Goal: Task Accomplishment & Management: Manage account settings

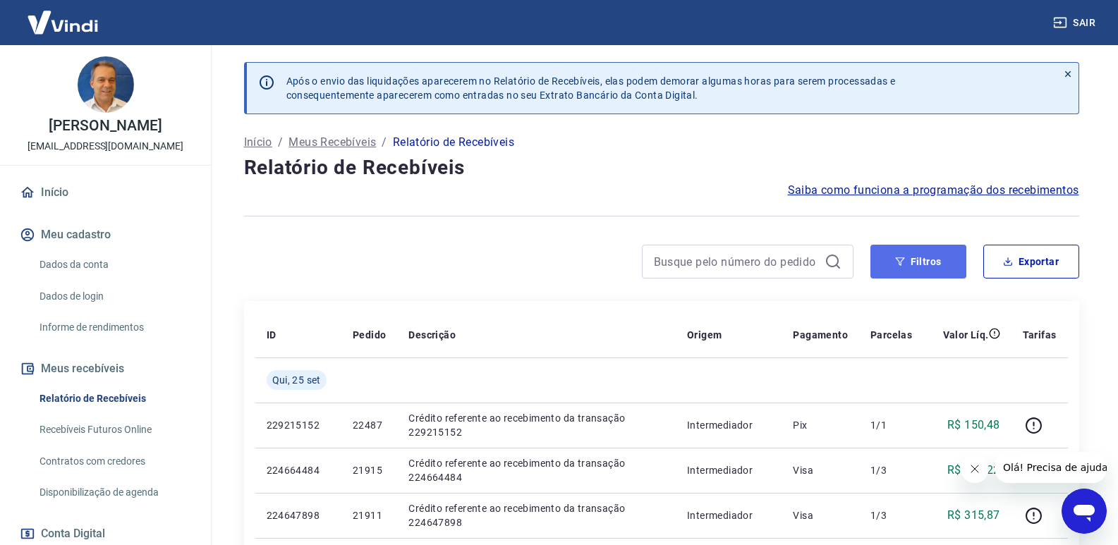
click at [931, 262] on button "Filtros" at bounding box center [918, 262] width 96 height 34
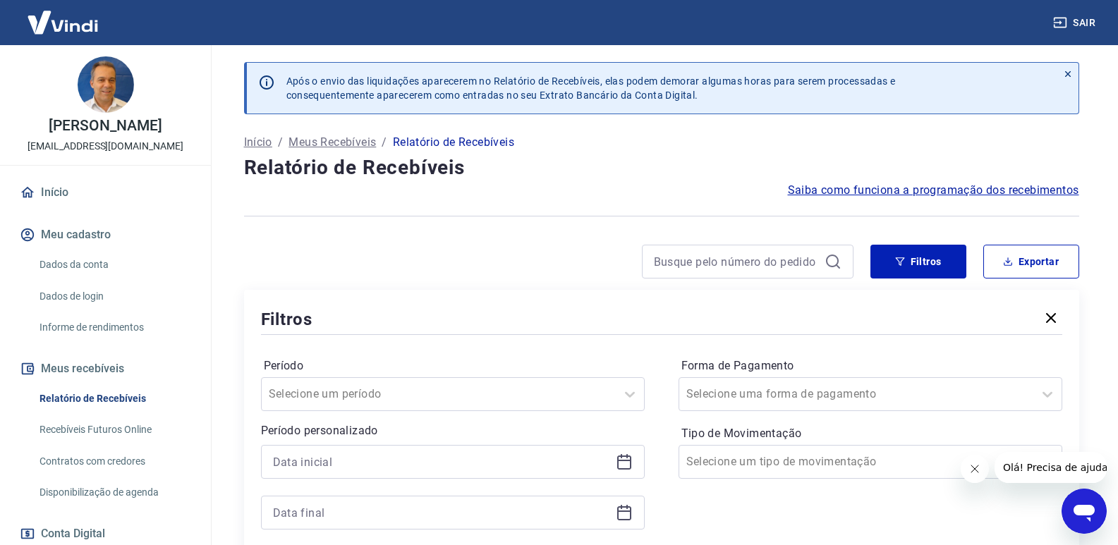
click at [633, 465] on div at bounding box center [453, 462] width 384 height 34
click at [625, 463] on icon at bounding box center [624, 462] width 17 height 17
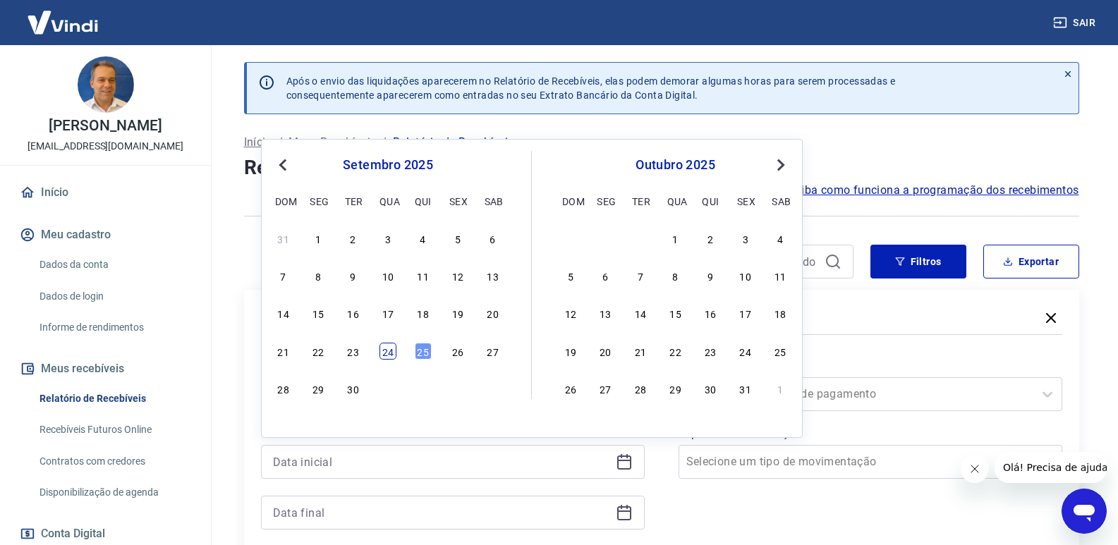
click at [389, 351] on div "24" at bounding box center [387, 351] width 17 height 17
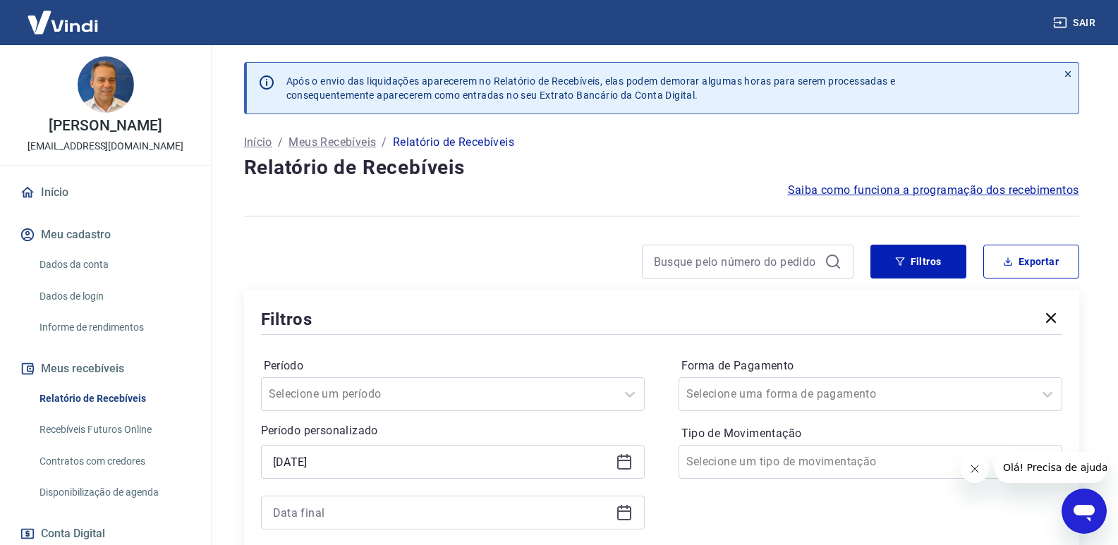
type input "[DATE]"
click at [629, 515] on icon at bounding box center [624, 512] width 17 height 17
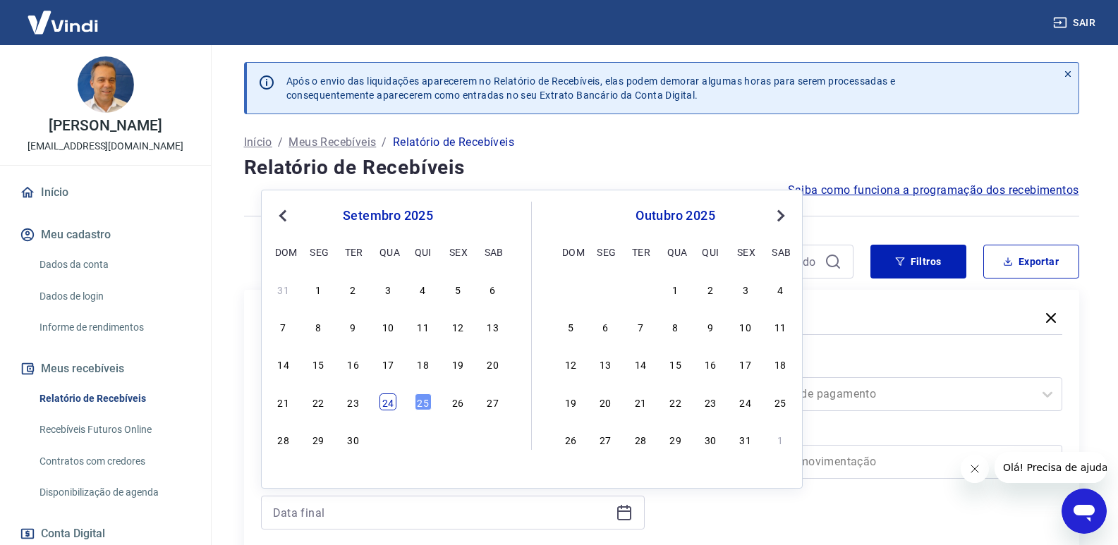
click at [386, 403] on div "24" at bounding box center [387, 402] width 17 height 17
type input "[DATE]"
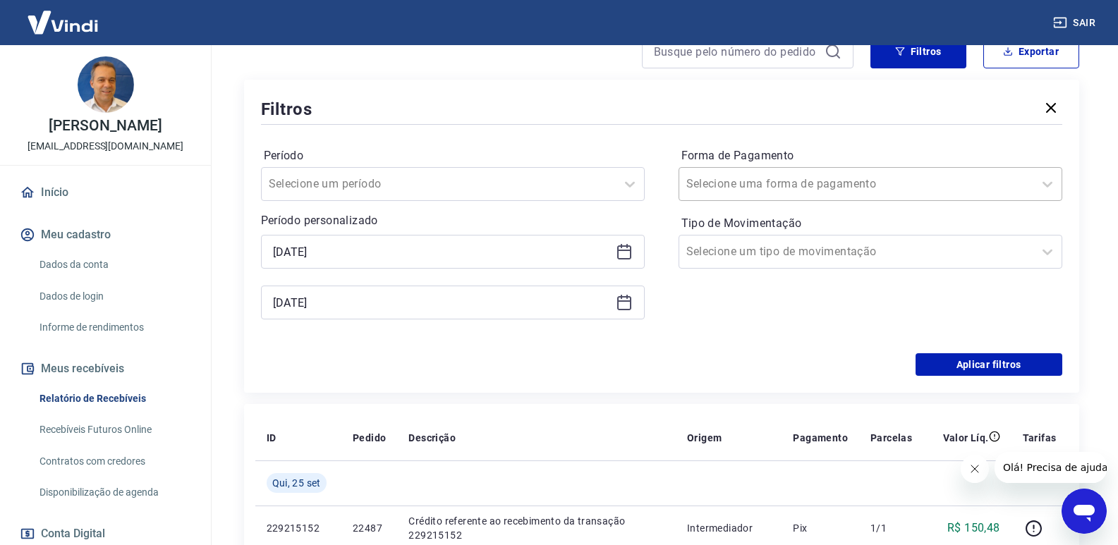
scroll to position [212, 0]
click at [963, 375] on div "Filtros Período Selecione um período Período personalizado Selected date: [DATE…" at bounding box center [661, 234] width 835 height 313
click at [963, 367] on button "Aplicar filtros" at bounding box center [989, 363] width 147 height 23
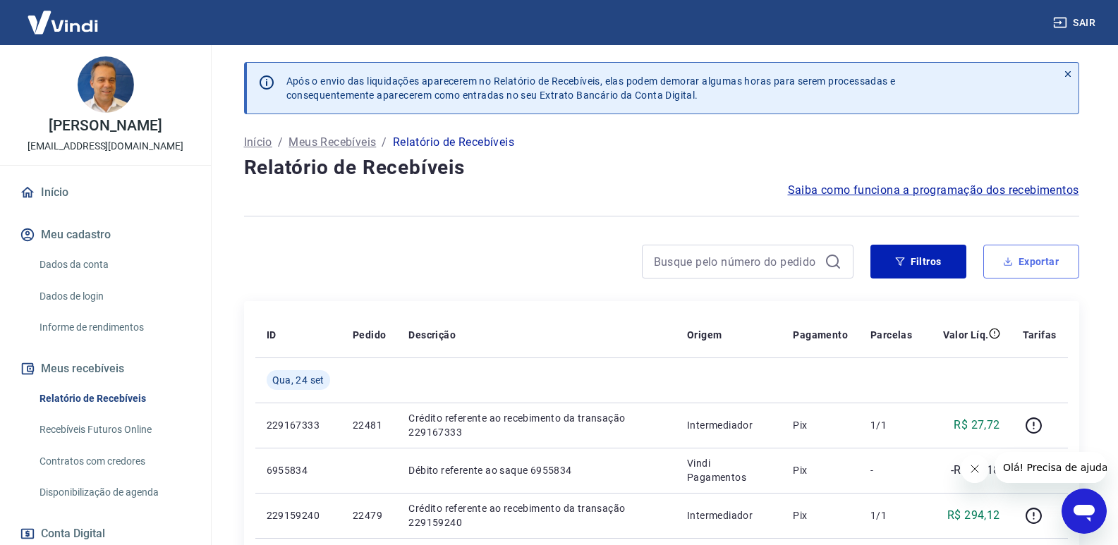
click at [1052, 264] on button "Exportar" at bounding box center [1031, 262] width 96 height 34
type input "[DATE]"
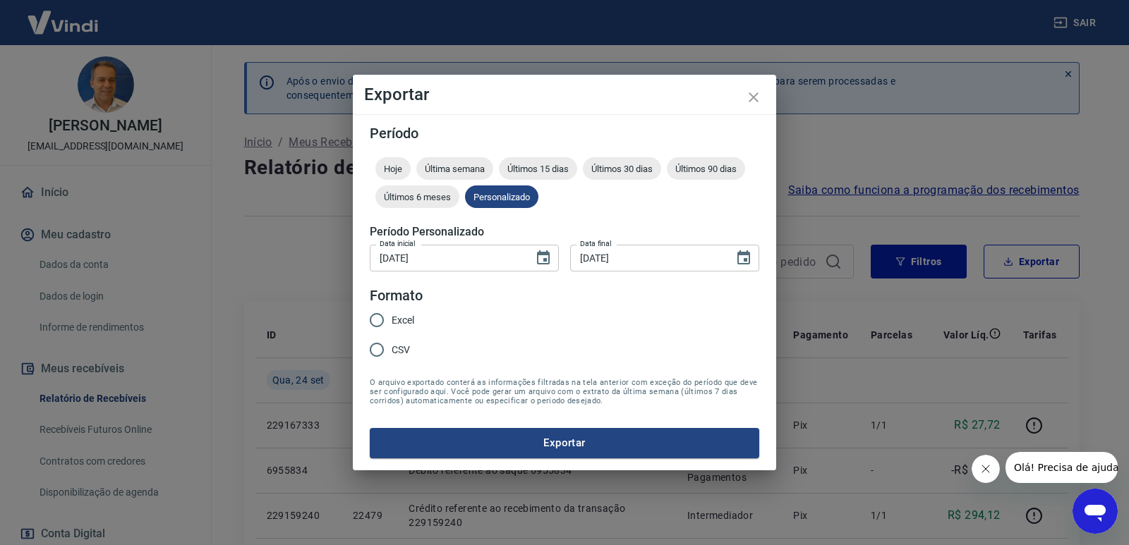
click at [384, 317] on input "Excel" at bounding box center [377, 320] width 30 height 30
radio input "true"
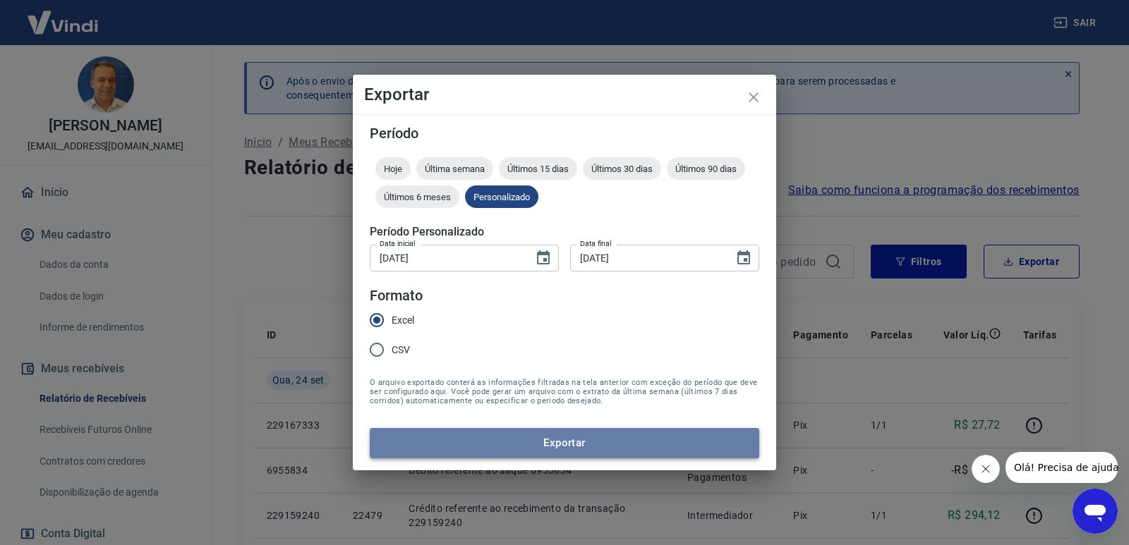
click at [484, 442] on button "Exportar" at bounding box center [564, 443] width 389 height 30
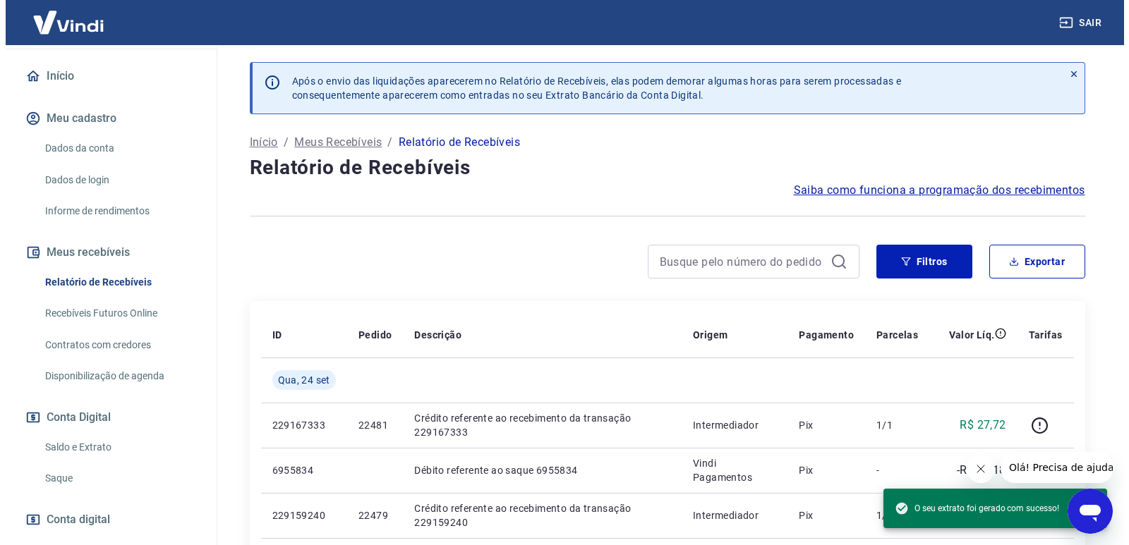
scroll to position [191, 0]
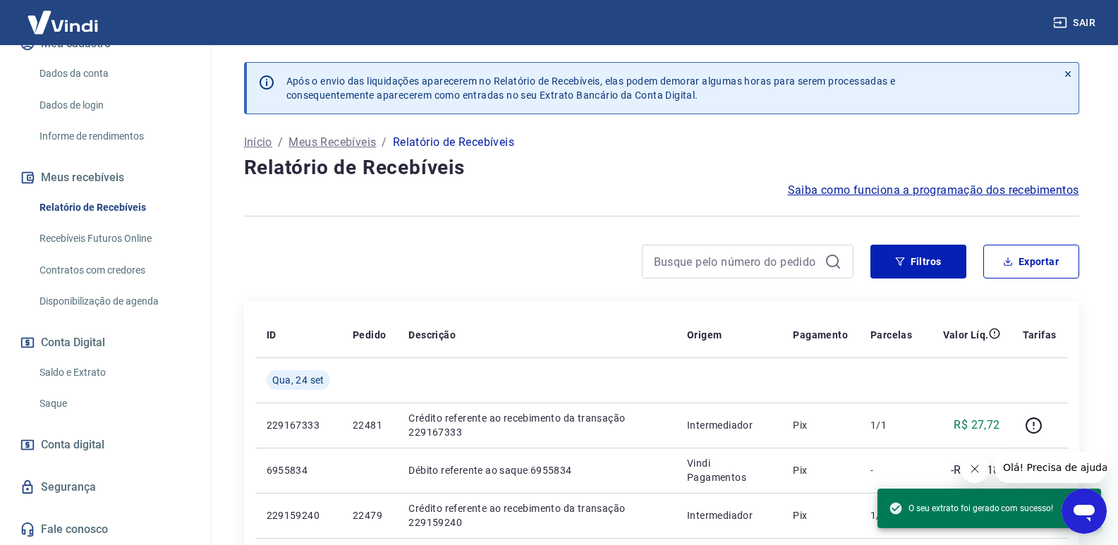
click at [61, 402] on link "Saque" at bounding box center [114, 403] width 160 height 29
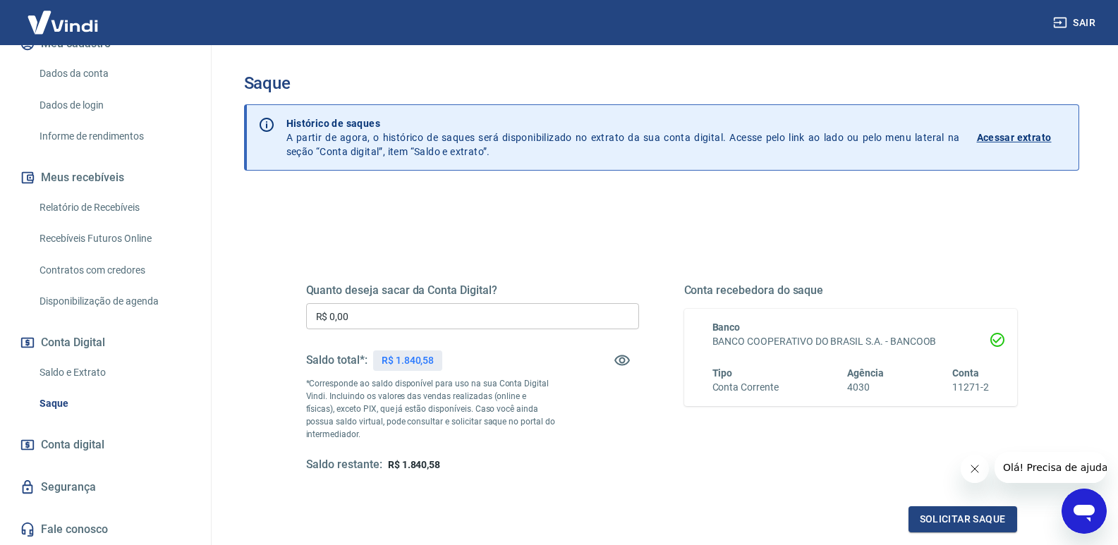
click at [361, 322] on input "R$ 0,00" at bounding box center [472, 316] width 333 height 26
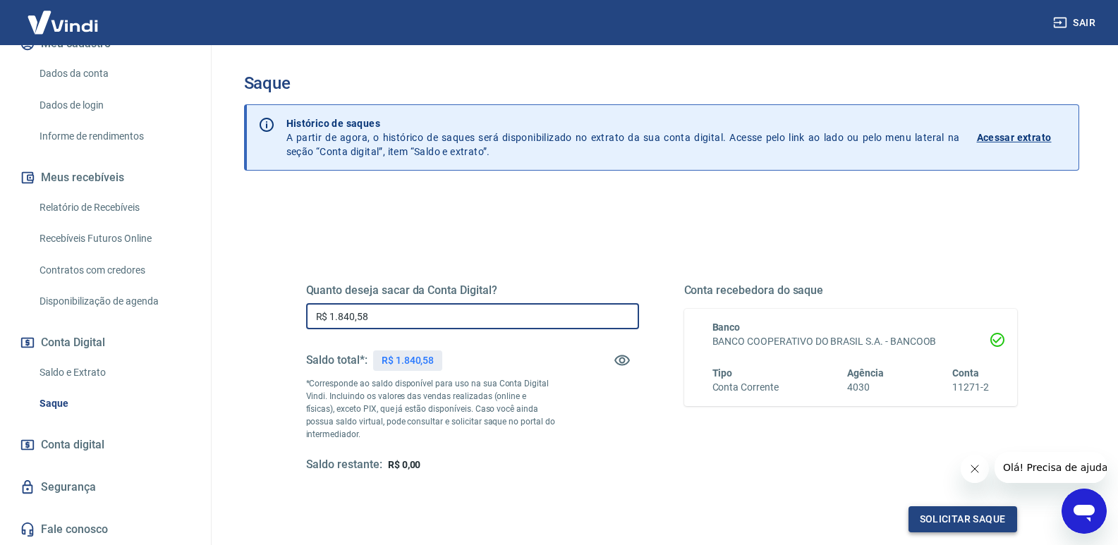
type input "R$ 1.840,58"
click at [944, 525] on button "Solicitar saque" at bounding box center [963, 519] width 109 height 26
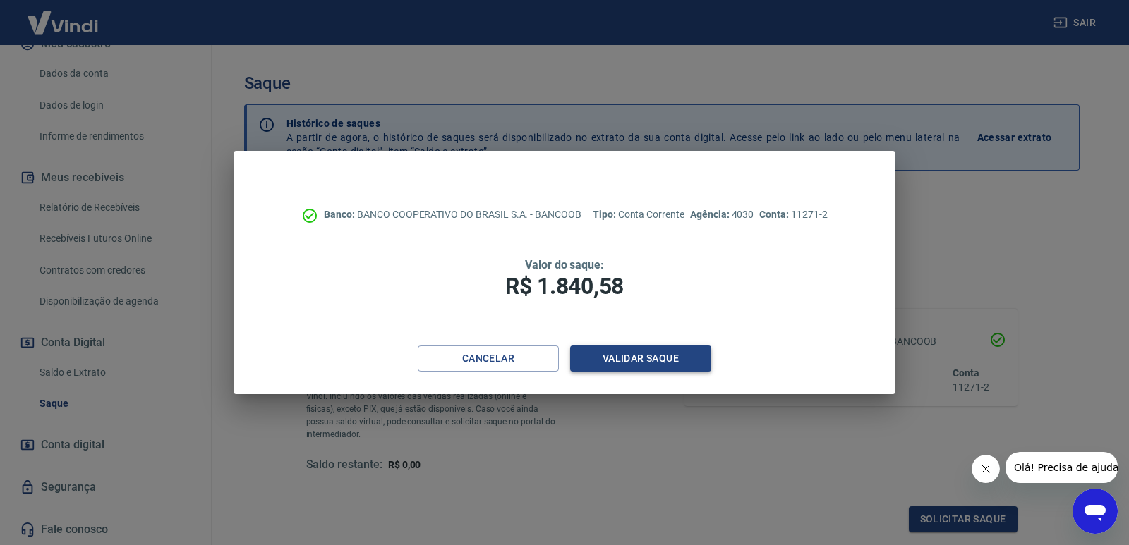
click at [612, 360] on button "Validar saque" at bounding box center [640, 359] width 141 height 26
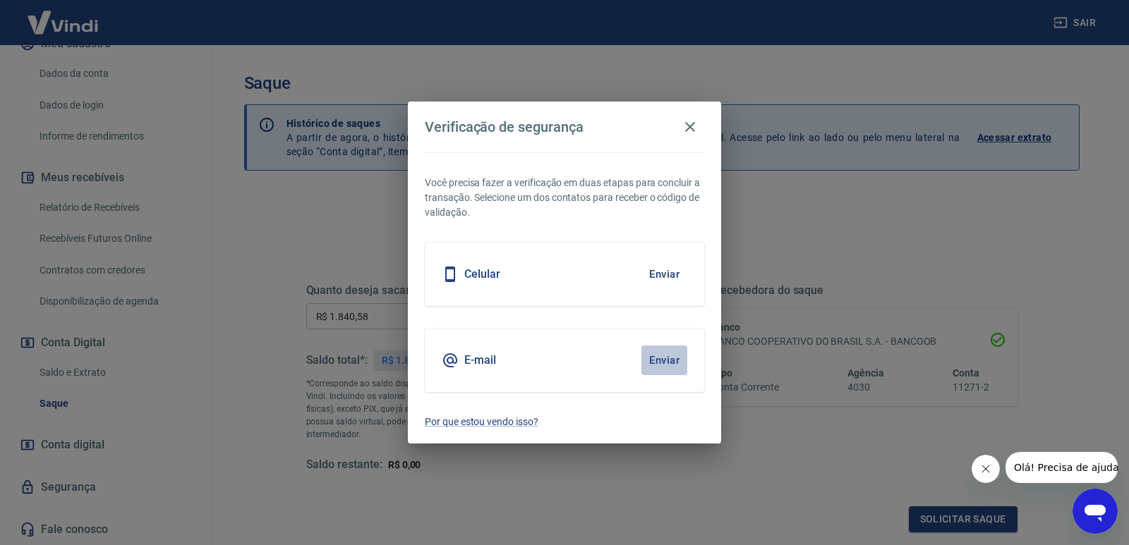
click at [664, 352] on button "Enviar" at bounding box center [664, 361] width 46 height 30
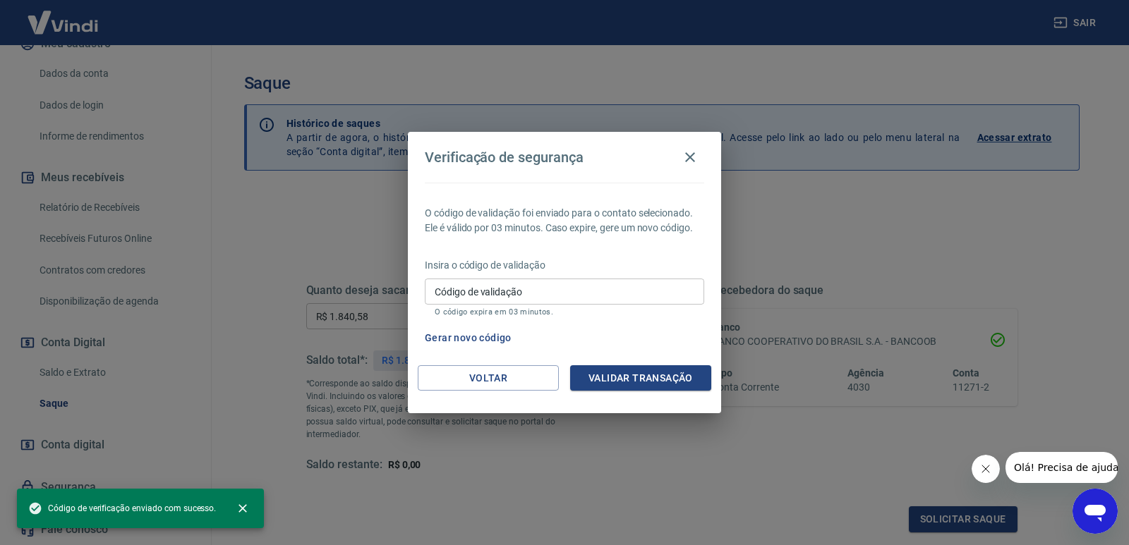
click at [478, 303] on input "Código de validação" at bounding box center [564, 292] width 279 height 26
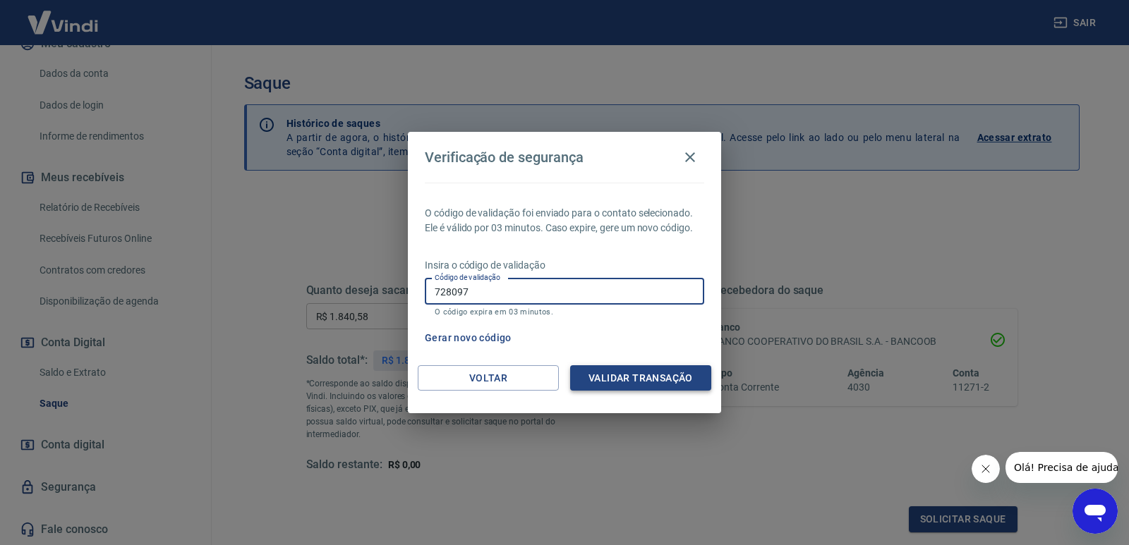
type input "728097"
click at [692, 380] on button "Validar transação" at bounding box center [640, 378] width 141 height 26
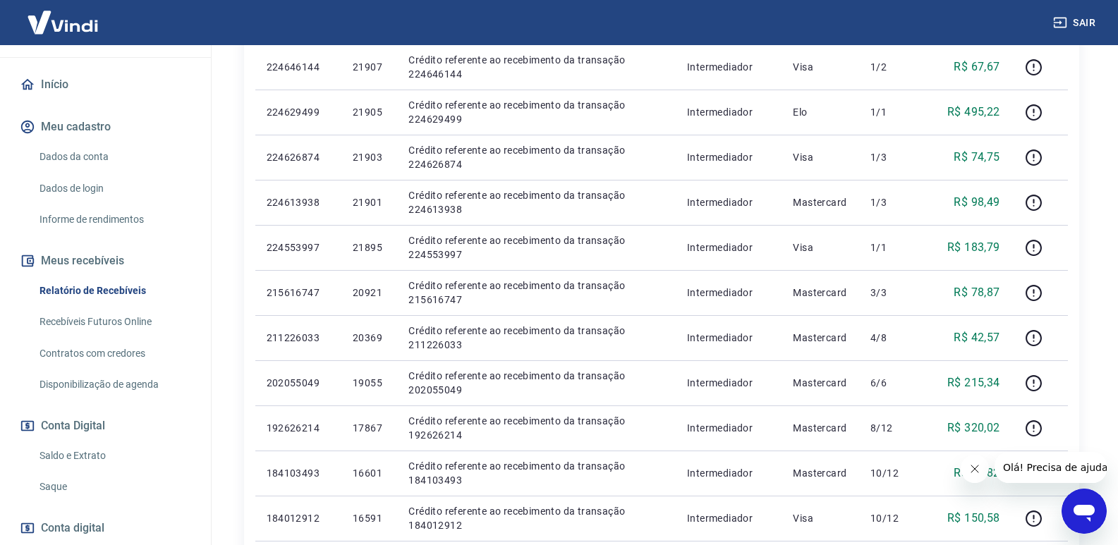
scroll to position [191, 0]
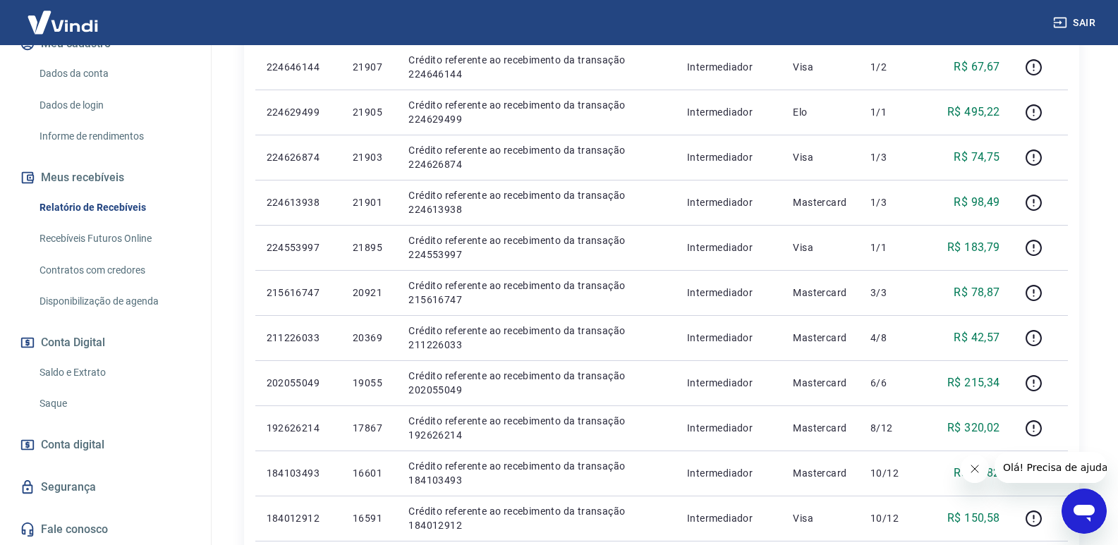
click at [76, 411] on link "Saque" at bounding box center [114, 403] width 160 height 29
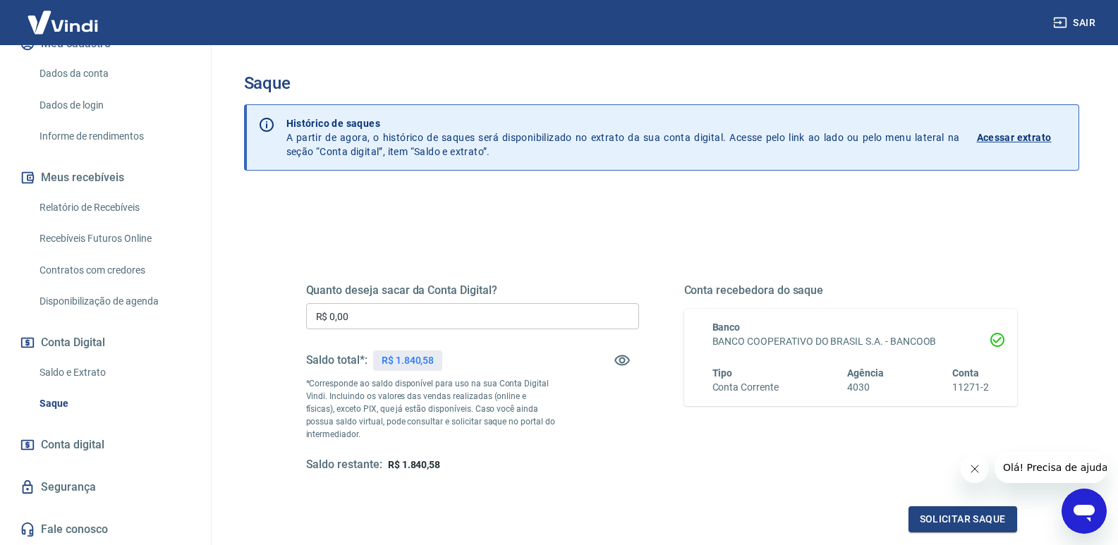
click at [356, 315] on input "R$ 0,00" at bounding box center [472, 316] width 333 height 26
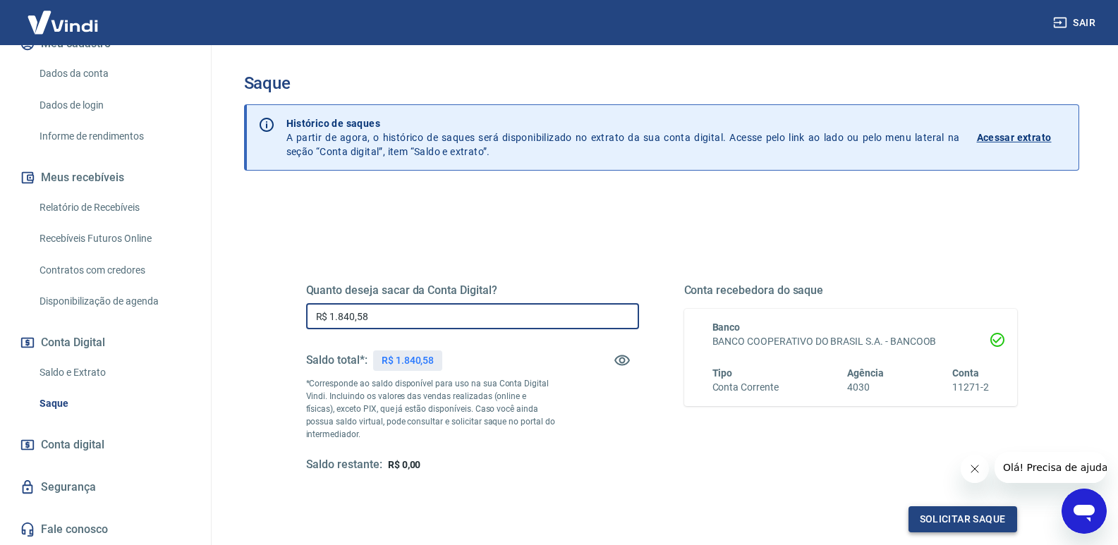
type input "R$ 1.840,58"
click at [936, 518] on button "Solicitar saque" at bounding box center [963, 519] width 109 height 26
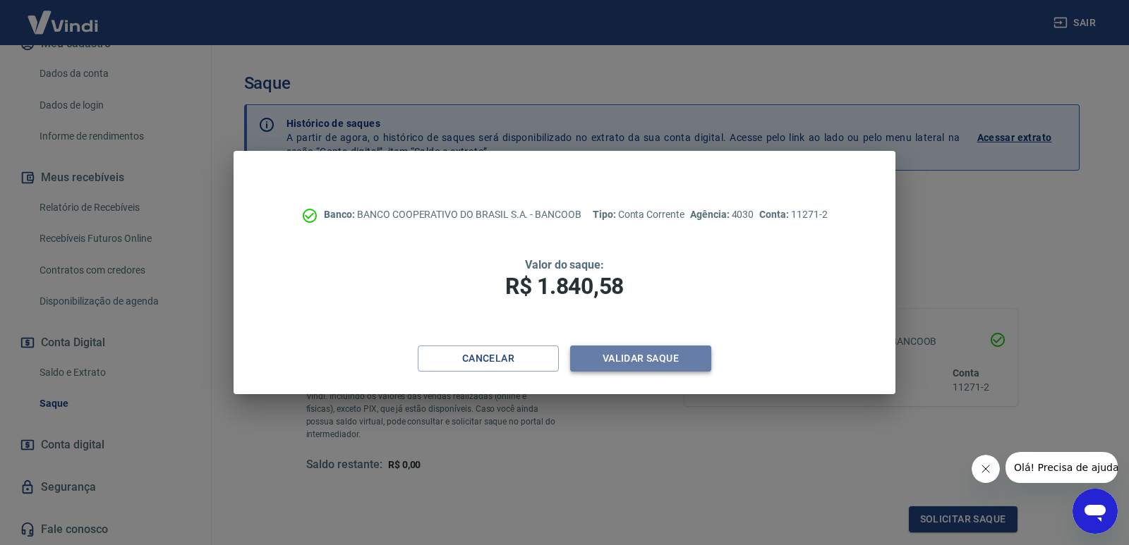
click at [688, 362] on button "Validar saque" at bounding box center [640, 359] width 141 height 26
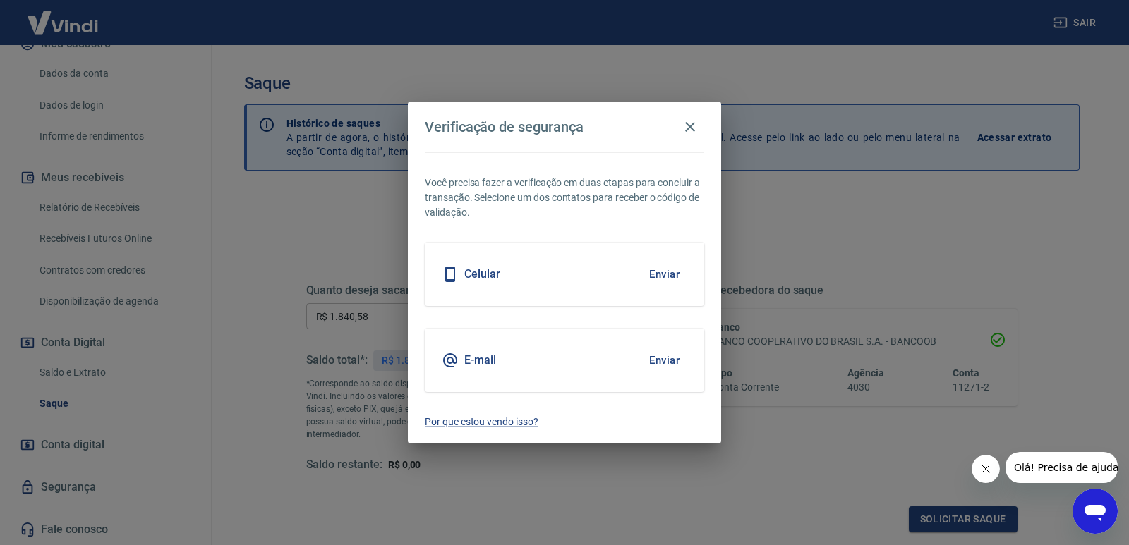
click at [665, 359] on button "Enviar" at bounding box center [664, 361] width 46 height 30
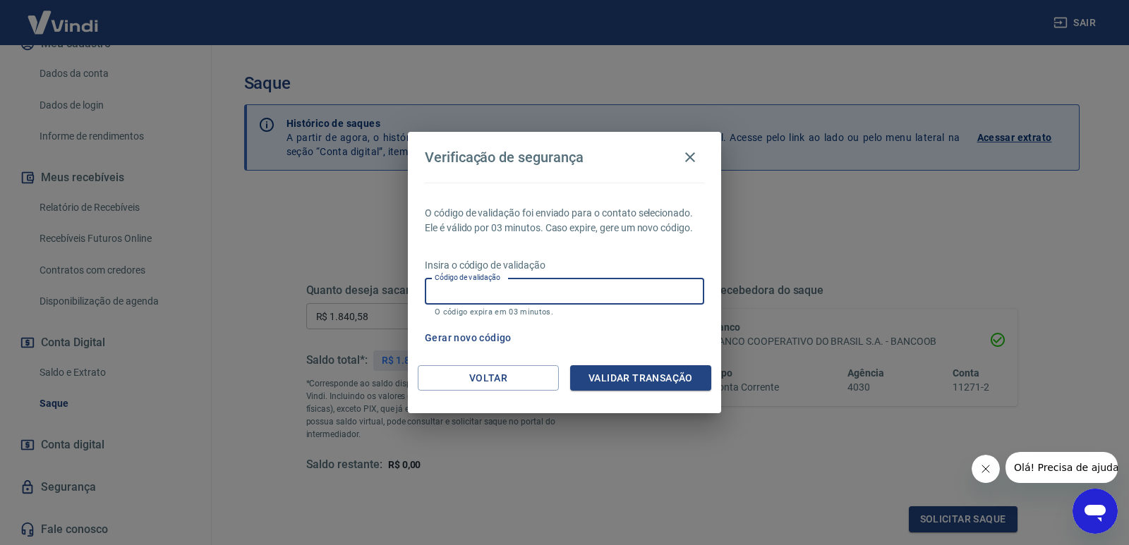
click at [537, 298] on input "Código de validação" at bounding box center [564, 292] width 279 height 26
click at [647, 387] on button "Validar transação" at bounding box center [640, 378] width 141 height 26
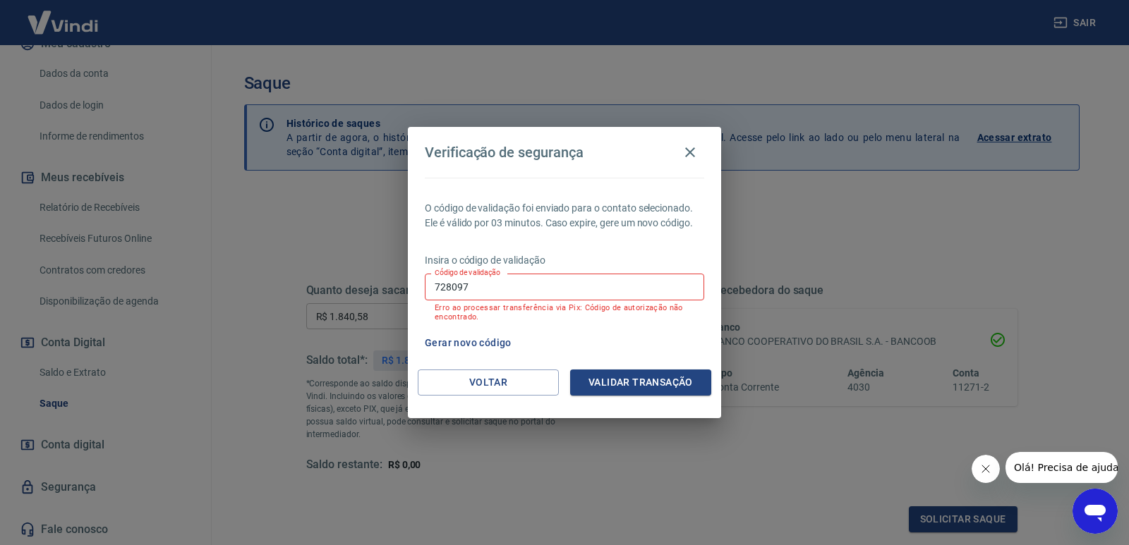
click at [515, 286] on input "728097" at bounding box center [564, 287] width 279 height 26
type input "7"
type input "517821"
click at [645, 382] on button "Validar transação" at bounding box center [640, 383] width 141 height 26
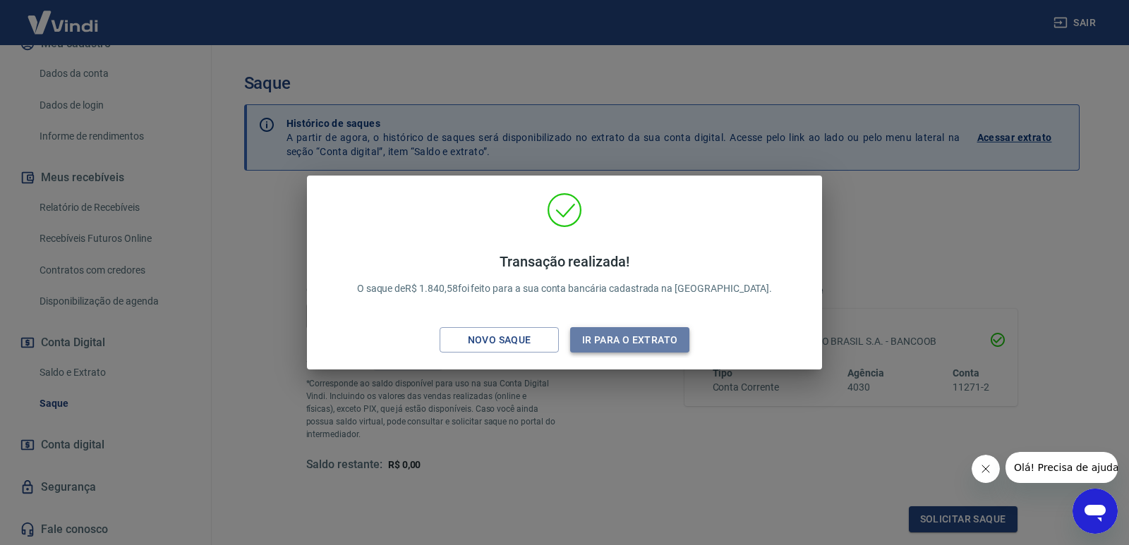
click at [636, 345] on button "Ir para o extrato" at bounding box center [629, 340] width 119 height 26
